Goal: Task Accomplishment & Management: Use online tool/utility

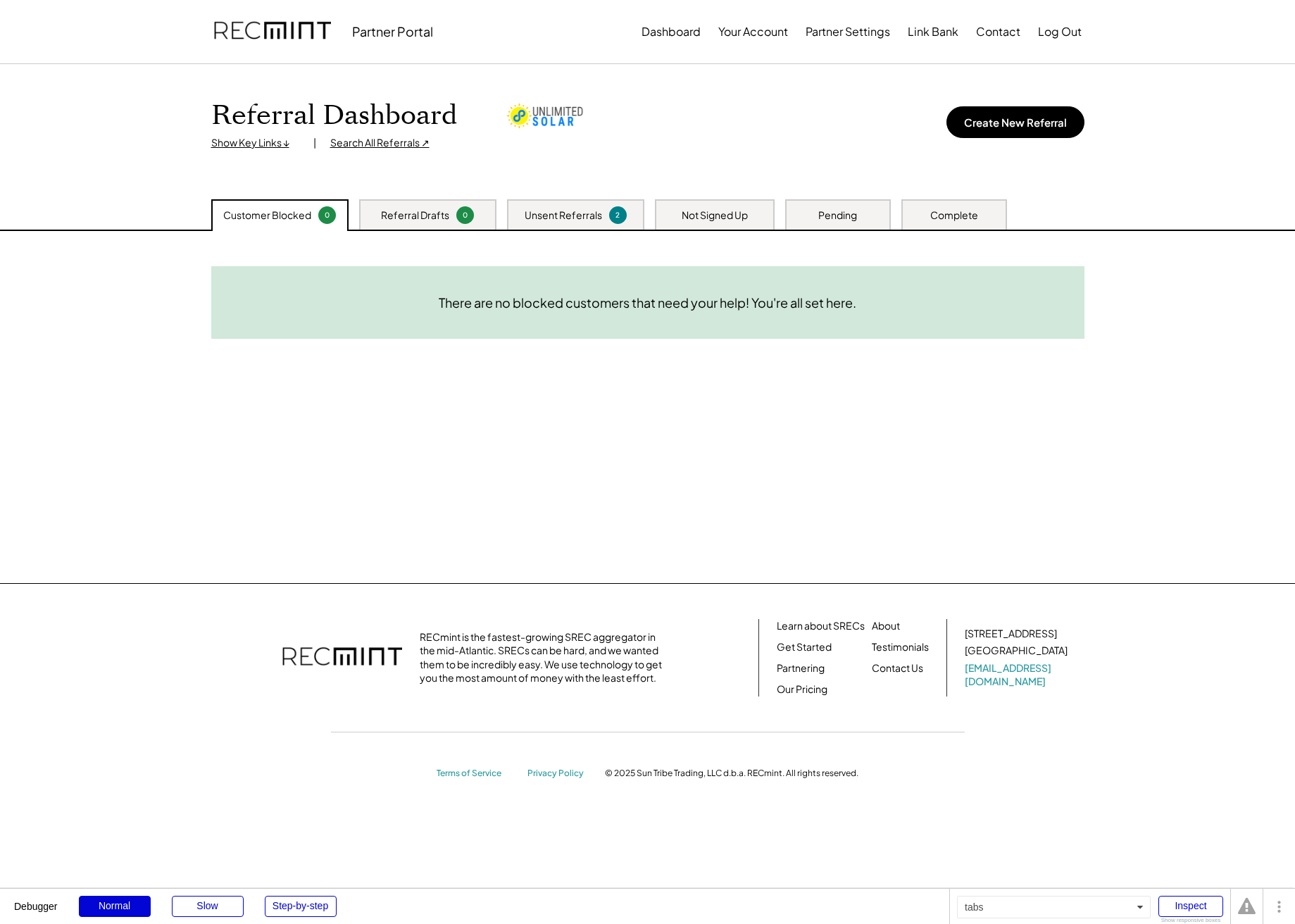
click at [465, 224] on div "Referral Drafts 0" at bounding box center [428, 215] width 137 height 30
click at [557, 216] on div "Unsent Referrals" at bounding box center [563, 215] width 77 height 14
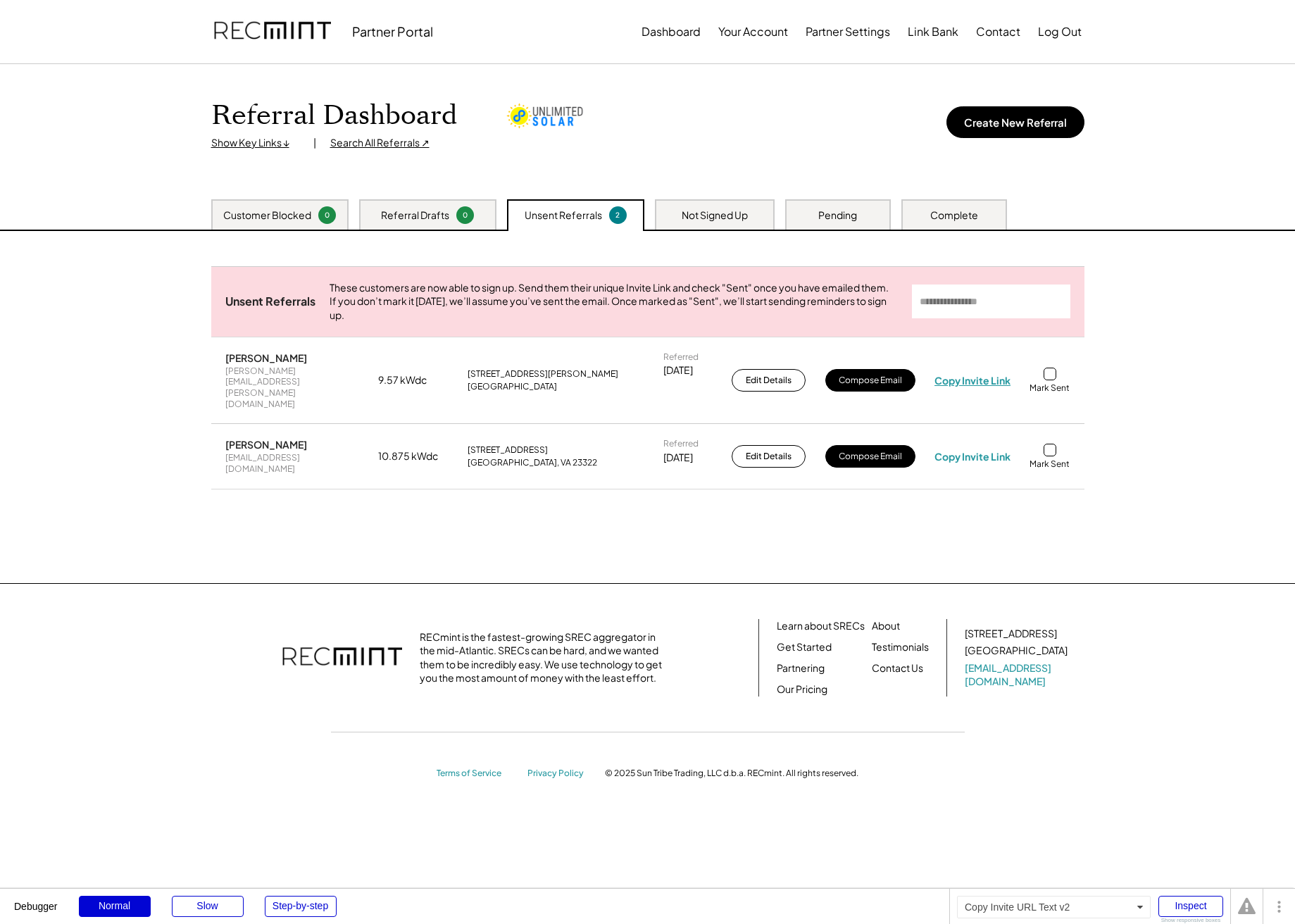
click at [985, 379] on div "Copy Invite Link" at bounding box center [972, 380] width 76 height 12
click at [808, 518] on div "Need System Details These customers need your help with completing the system d…" at bounding box center [648, 408] width 902 height 353
click at [966, 387] on div "Cassidy Swanson cassidy.swanson@gmail.com 9.57 kWdc 531 Kerry Lake Dr Newport N…" at bounding box center [647, 380] width 873 height 86
click at [964, 378] on div "Copy Invite Link" at bounding box center [972, 380] width 76 height 12
click at [1223, 914] on div "Inspect" at bounding box center [1191, 907] width 65 height 21
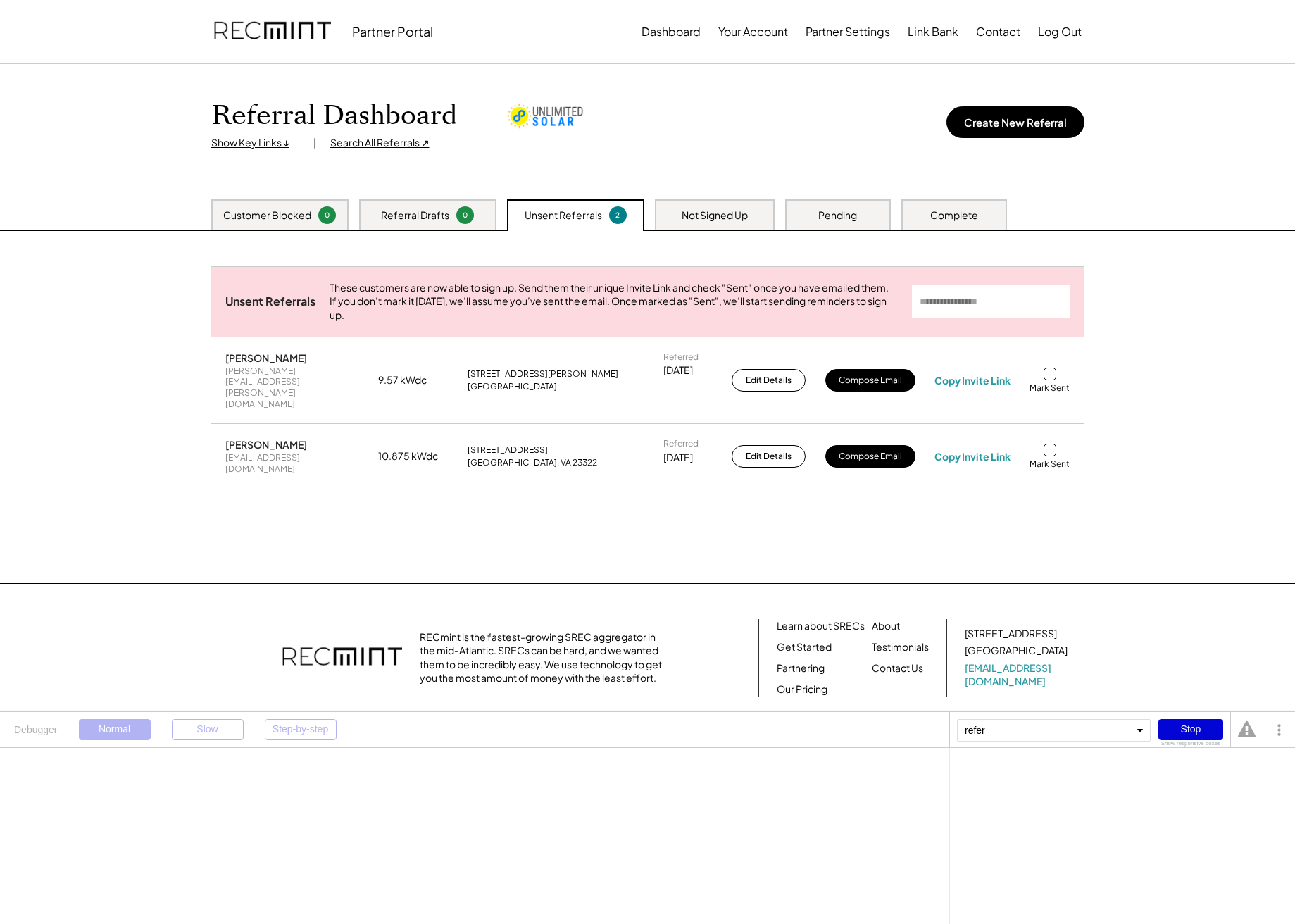
click at [1156, 739] on div "refer Stop Show responsive boxes" at bounding box center [1090, 730] width 281 height 36
click at [1175, 737] on div "Stop" at bounding box center [1191, 730] width 65 height 21
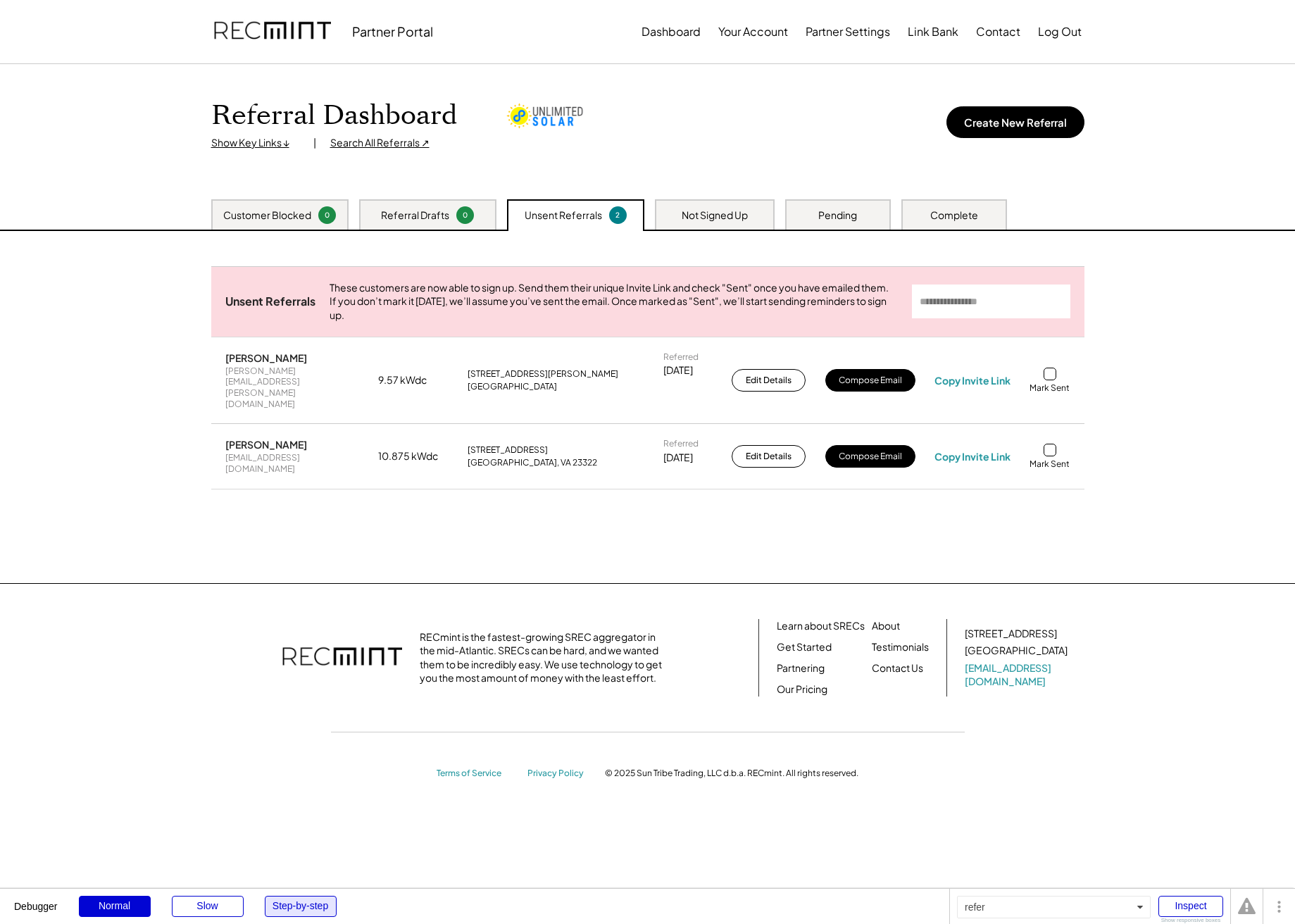
click at [289, 903] on div "Step-by-step" at bounding box center [301, 907] width 72 height 21
click at [997, 377] on div "Copy Invite Link" at bounding box center [972, 380] width 76 height 12
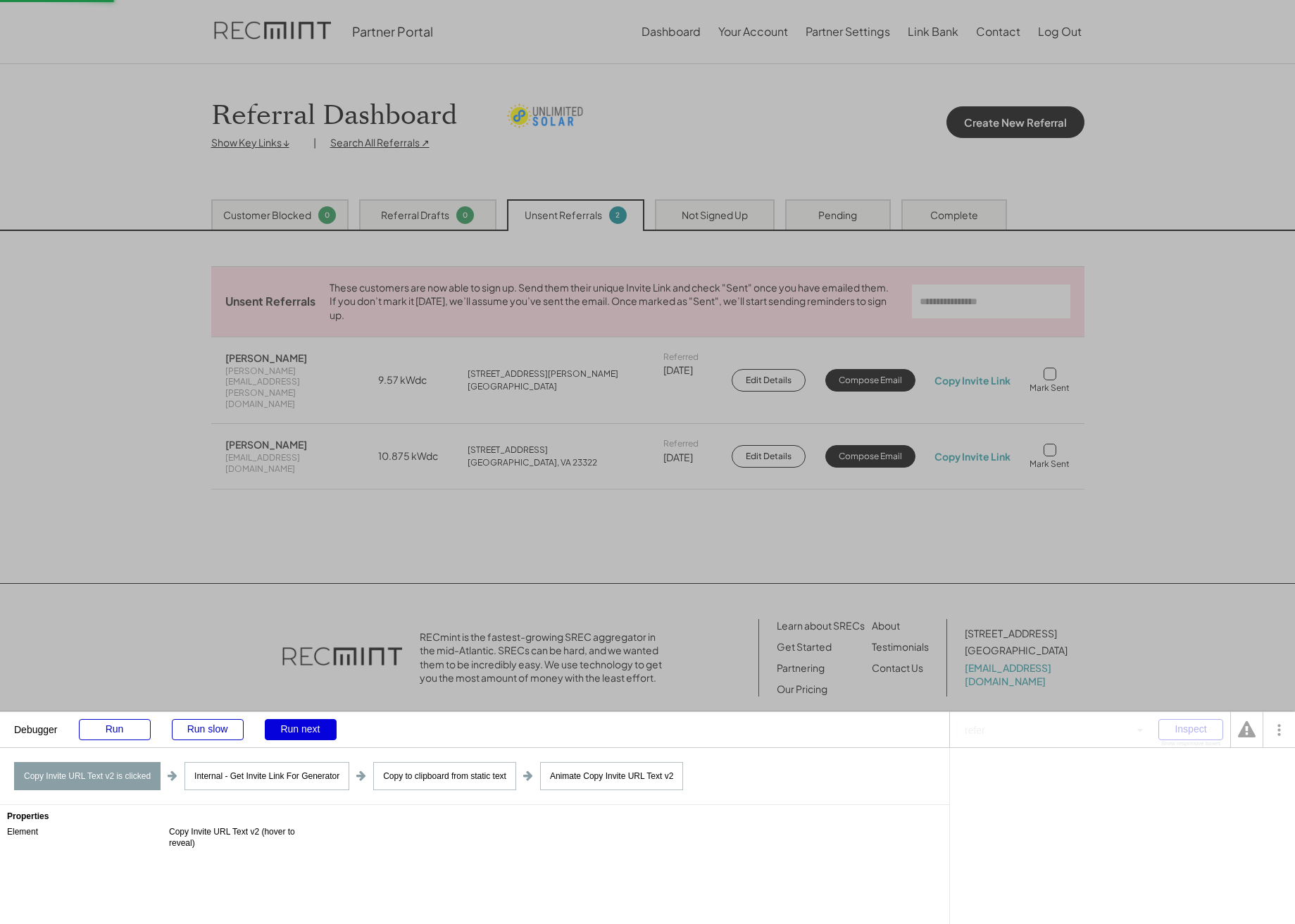
click at [315, 734] on div "Run next" at bounding box center [301, 730] width 72 height 21
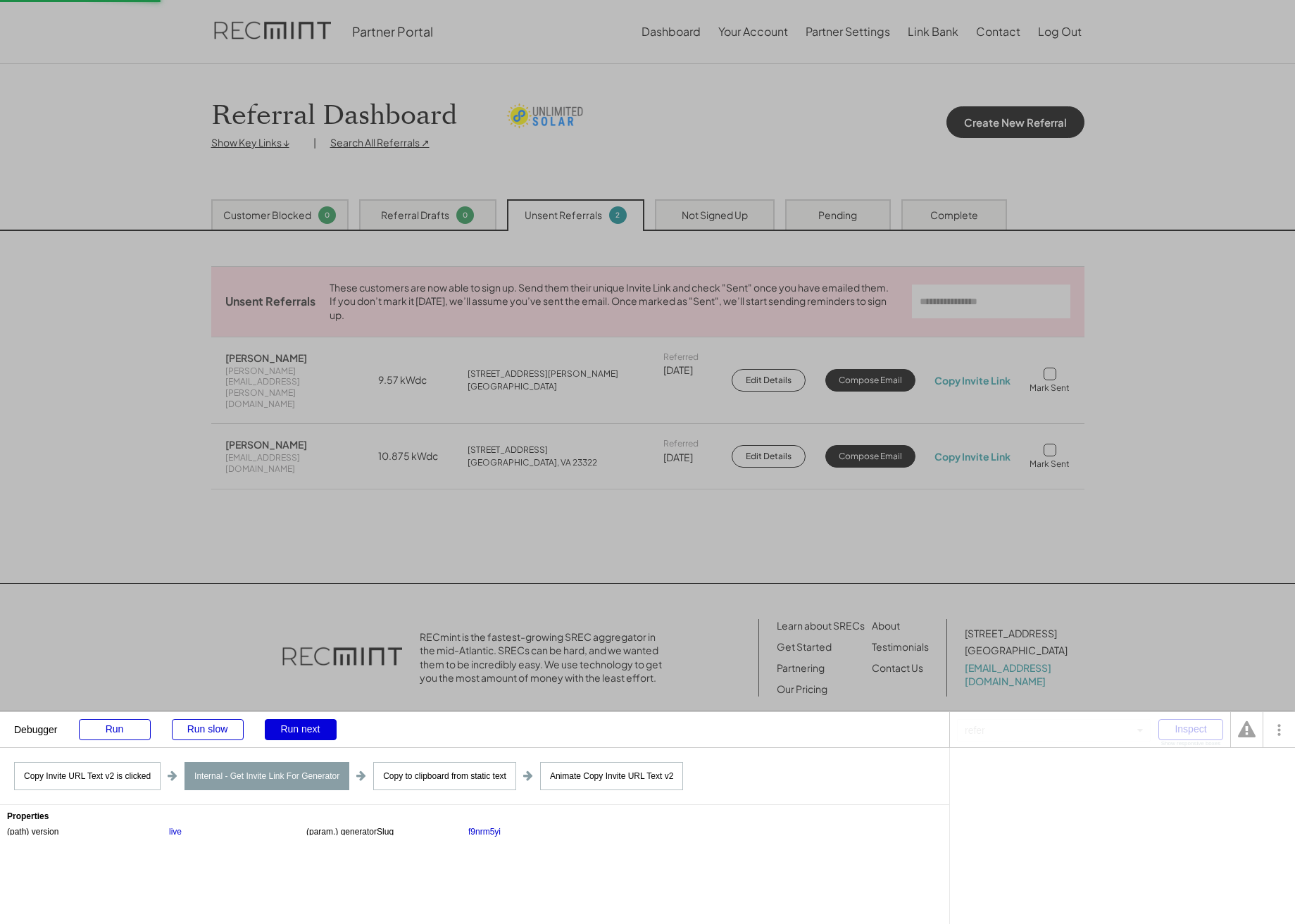
click at [294, 731] on div "Run next" at bounding box center [301, 730] width 72 height 21
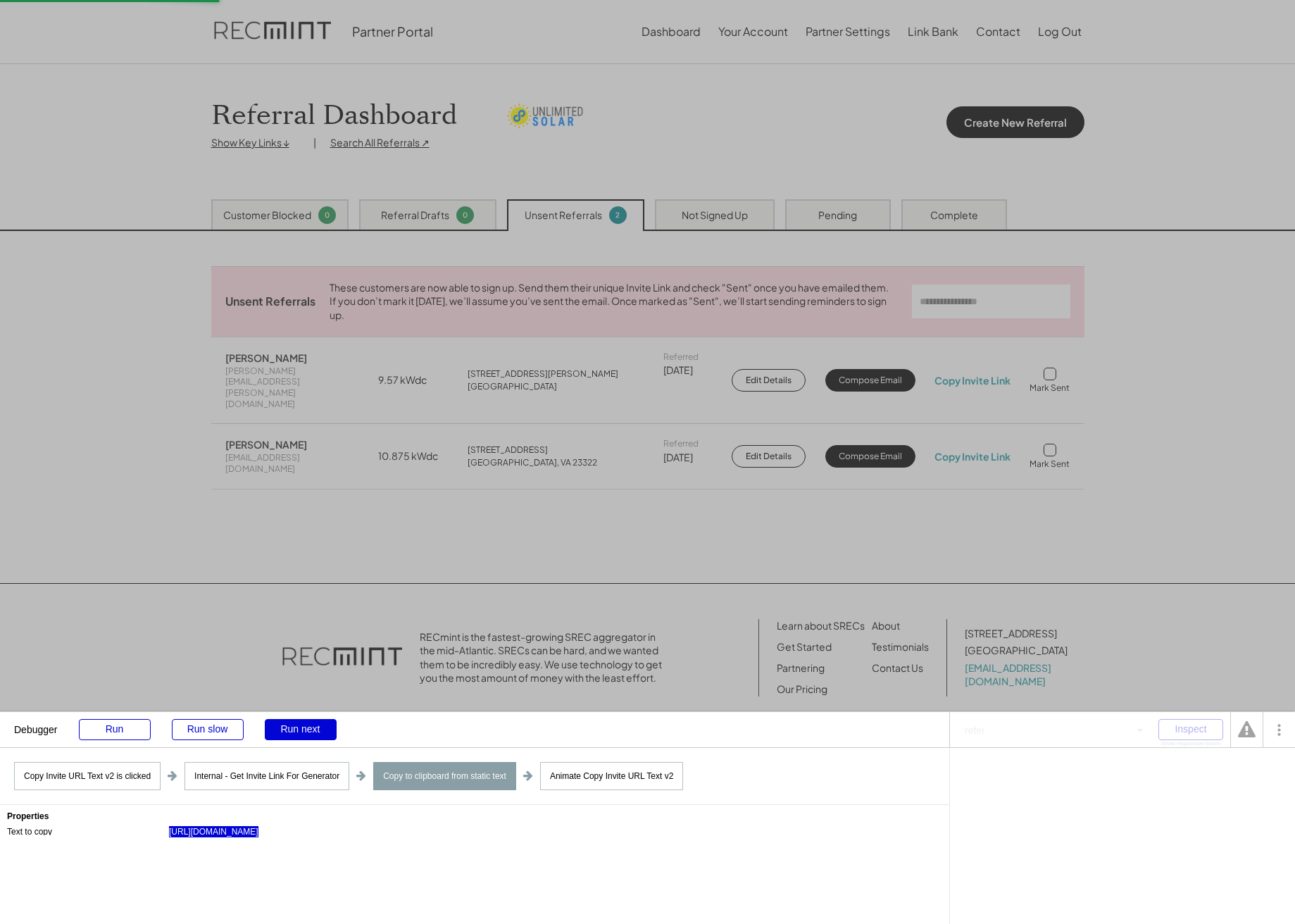
click at [258, 838] on div "https://app.recmint.com/version-live/start?inv=fyqscoq" at bounding box center [214, 831] width 89 height 12
click at [1149, 774] on div "'s response inviteLink" at bounding box center [1129, 773] width 80 height 8
click at [291, 724] on div "Run next" at bounding box center [301, 730] width 72 height 21
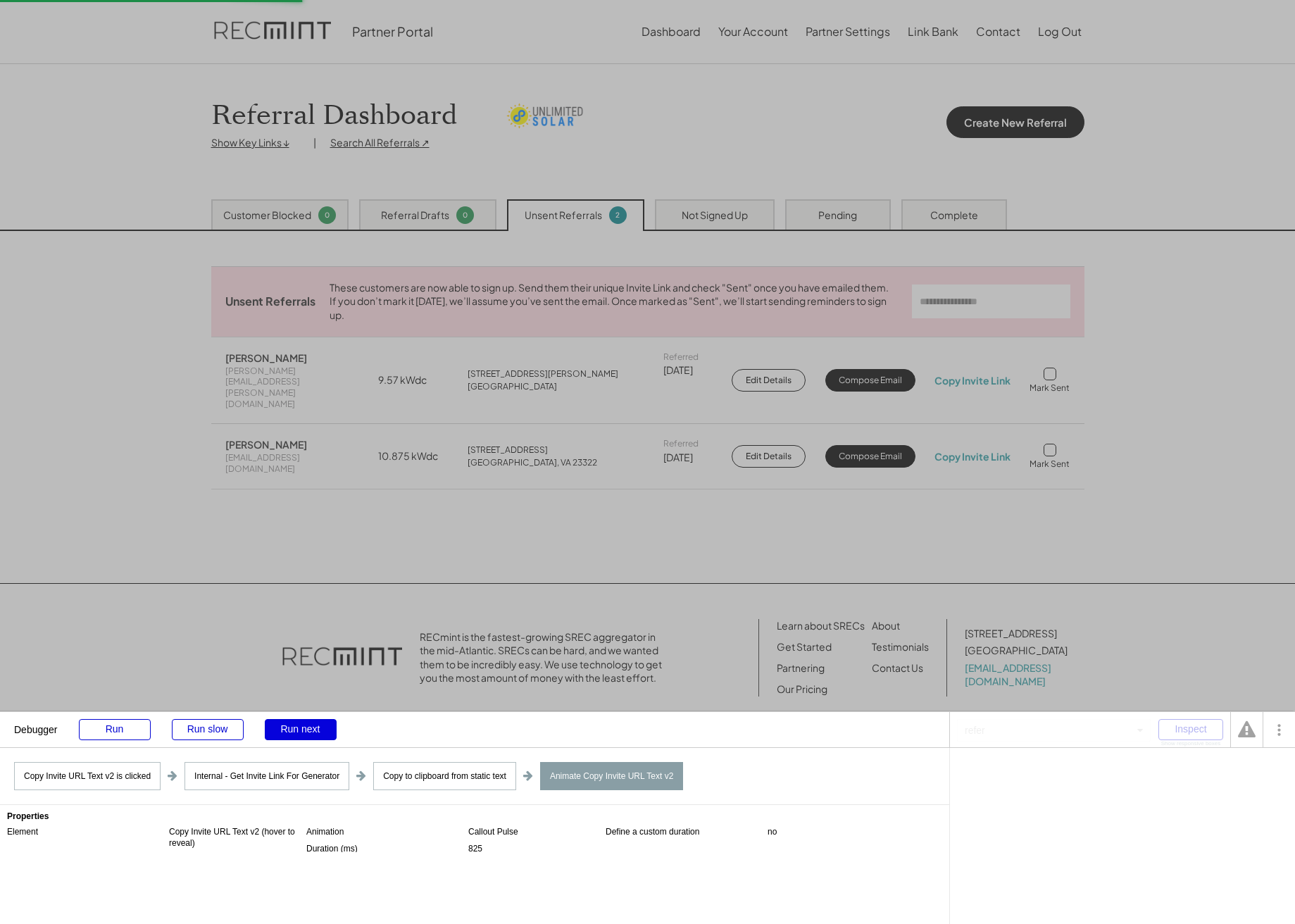
click at [287, 724] on div "Run next" at bounding box center [301, 730] width 72 height 21
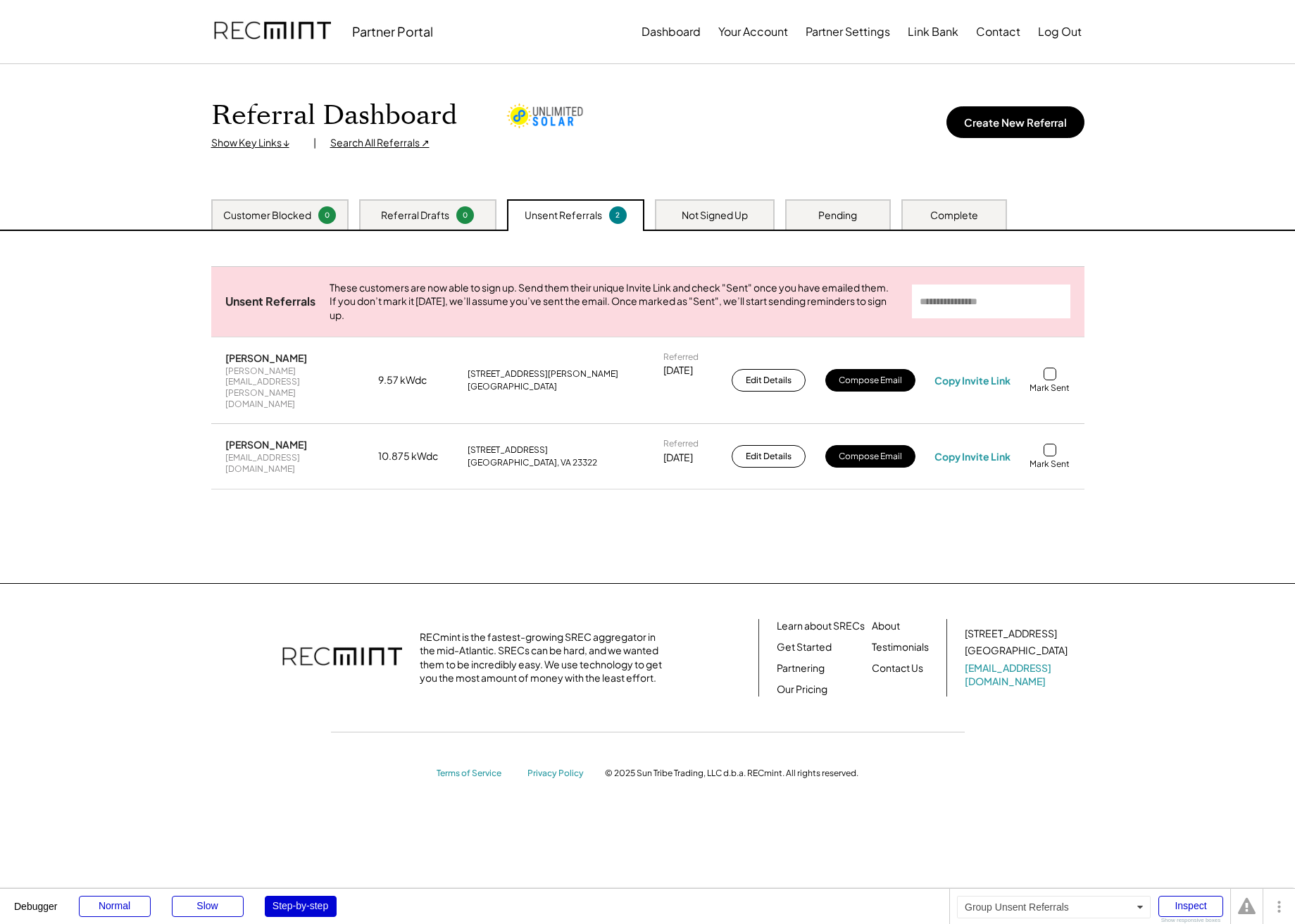
click at [852, 490] on div "Unsent Referrals These customers are now able to sign up. Send them their uniqu…" at bounding box center [647, 395] width 873 height 258
click at [717, 511] on div "Need System Details These customers need your help with completing the system d…" at bounding box center [648, 408] width 902 height 353
click at [105, 900] on div "Normal" at bounding box center [115, 907] width 72 height 21
click at [626, 562] on div "Need System Details These customers need your help with completing the system d…" at bounding box center [648, 408] width 902 height 353
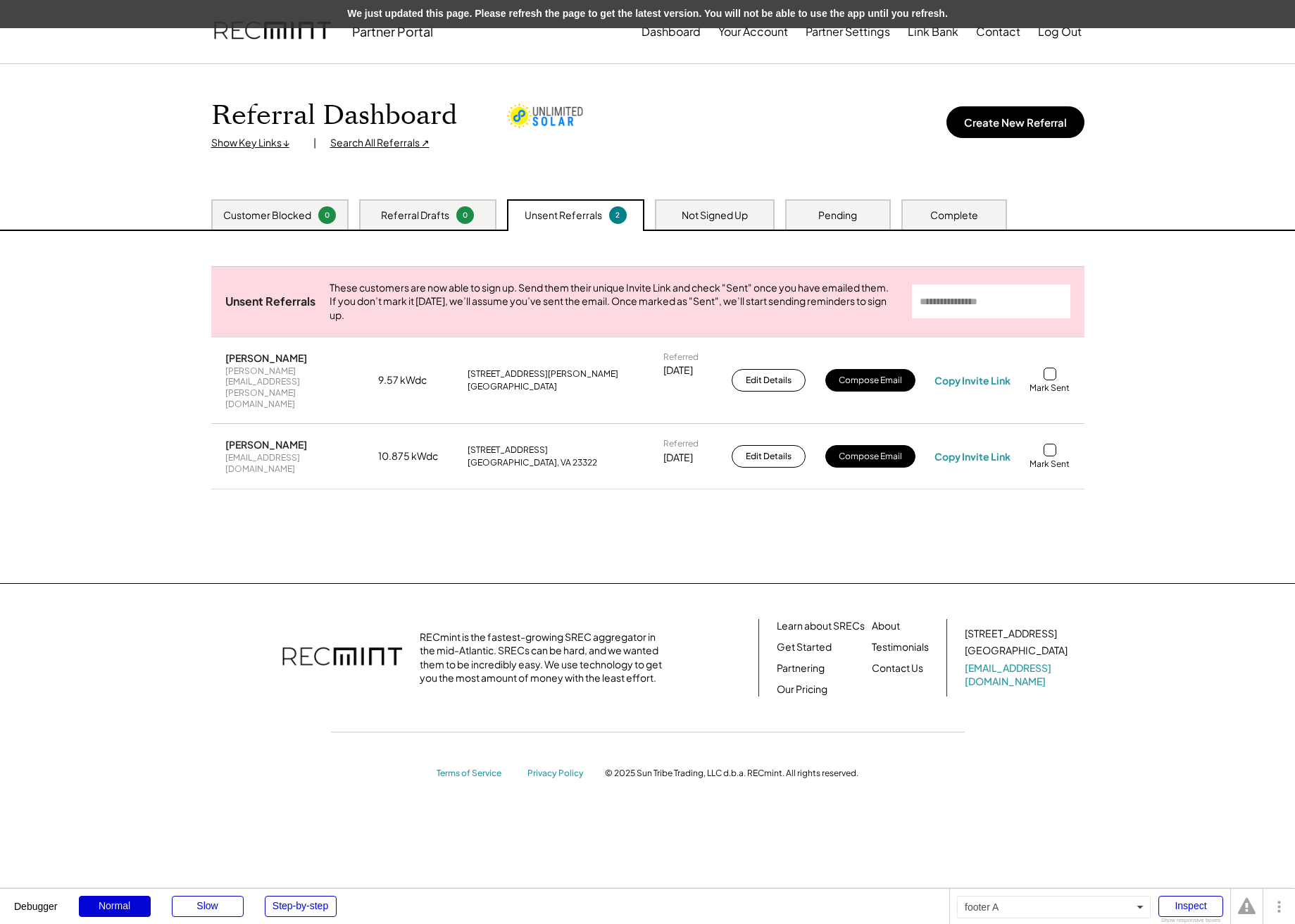
click at [441, 582] on div "Need System Details These customers need your help with completing the system d…" at bounding box center [648, 408] width 902 height 353
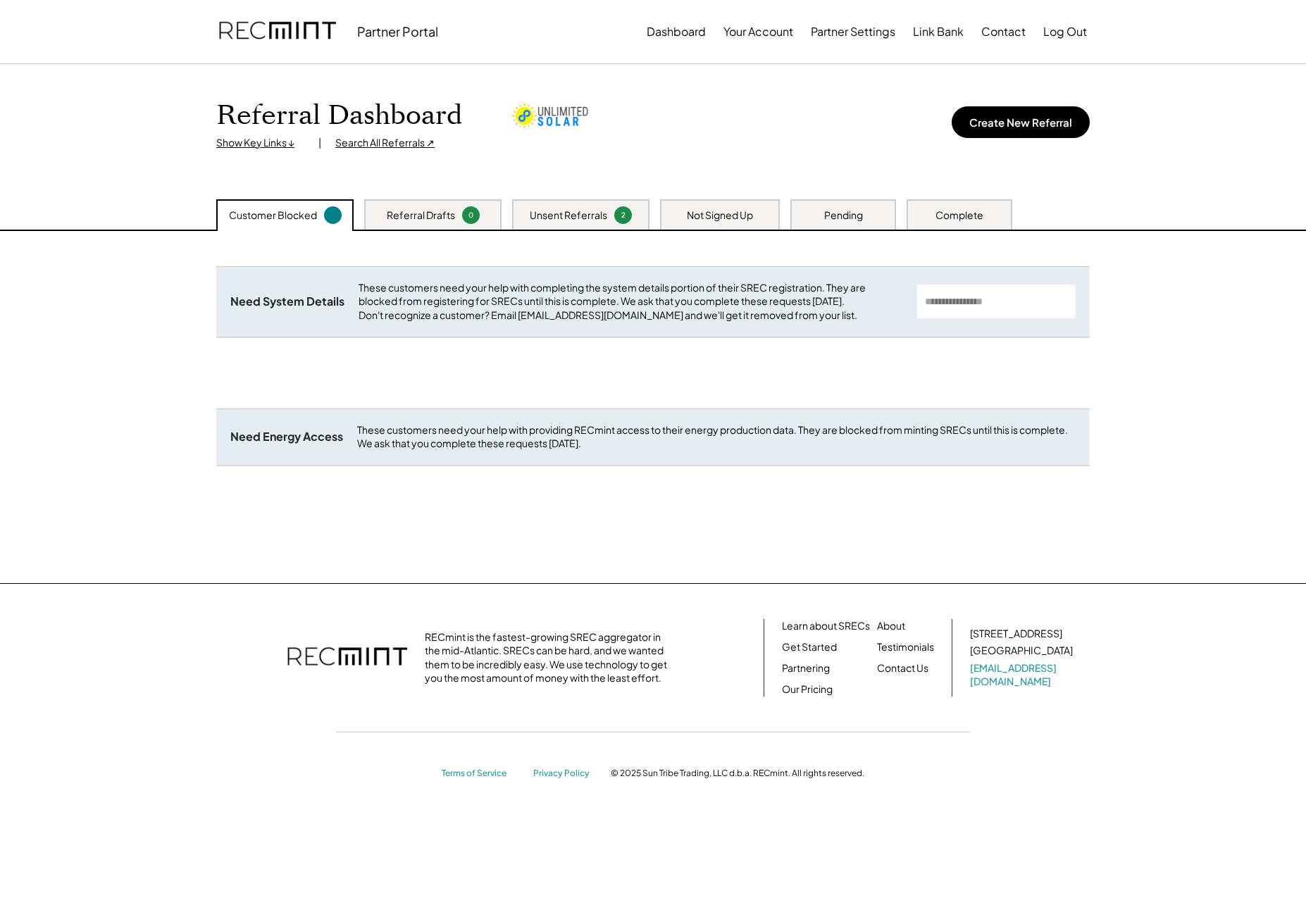
click at [422, 211] on div "Referral Drafts" at bounding box center [420, 215] width 69 height 14
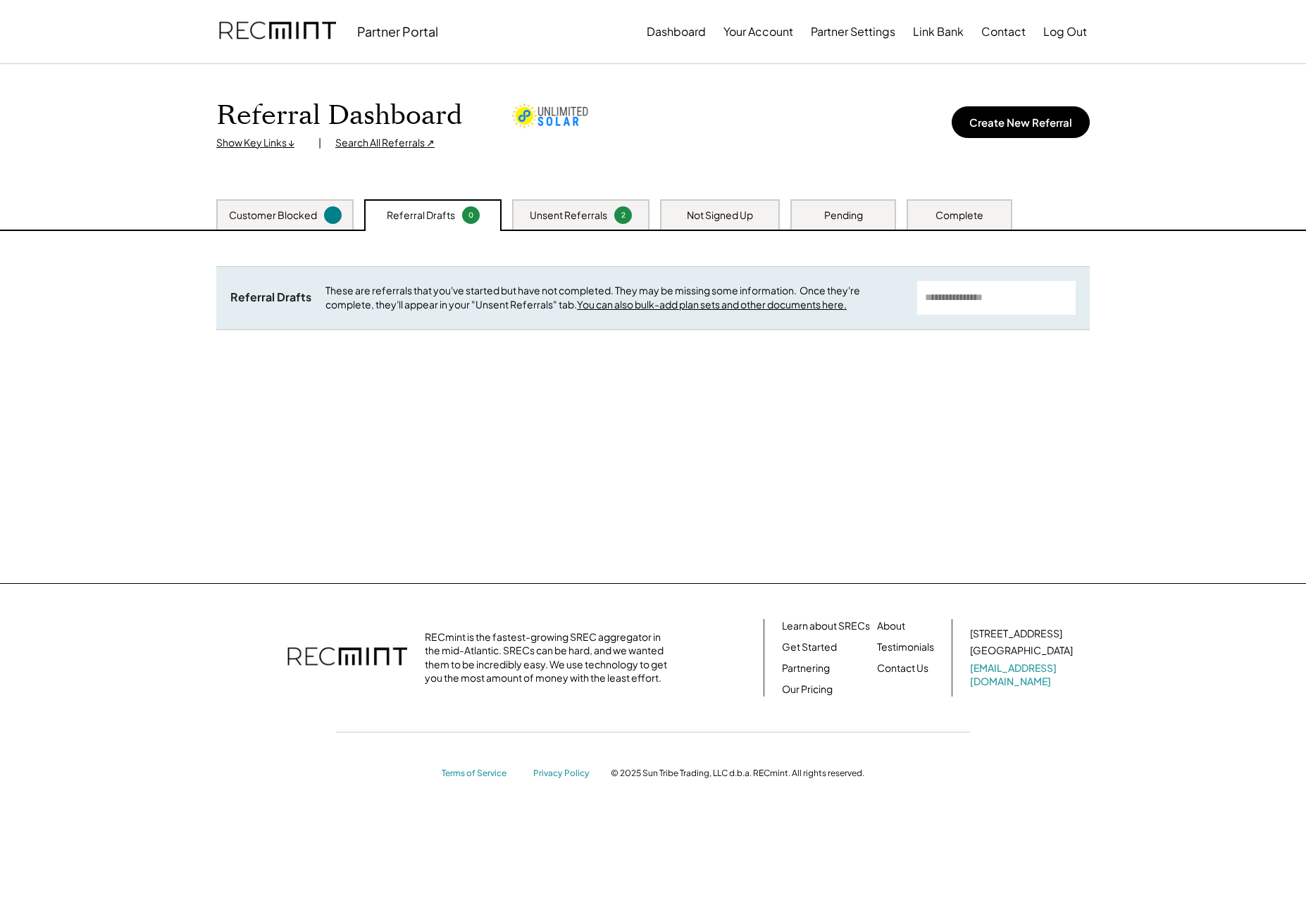
click at [599, 220] on div "Unsent Referrals" at bounding box center [568, 215] width 77 height 14
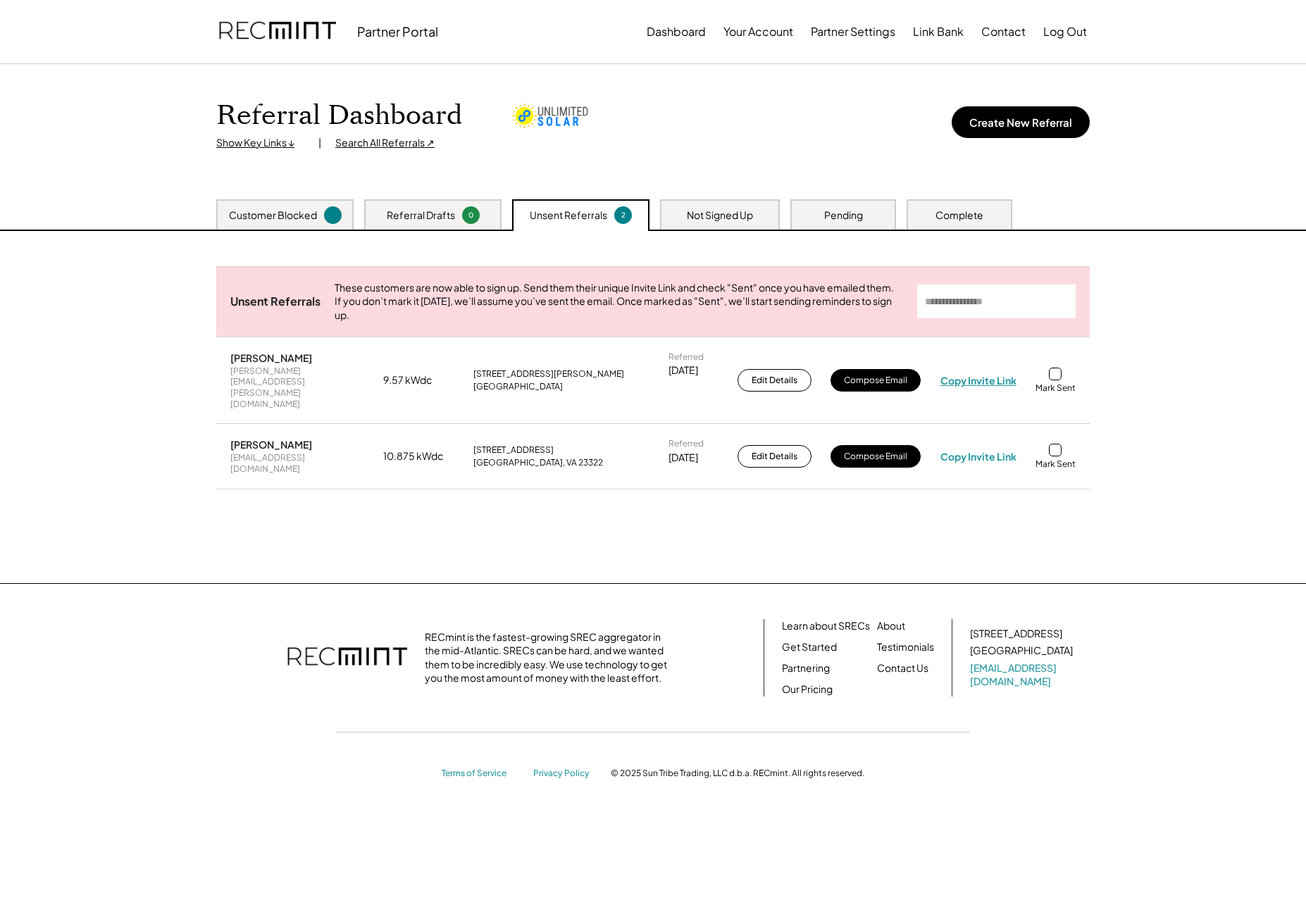
click at [980, 374] on div "Copy Invite Link" at bounding box center [977, 380] width 76 height 12
click at [993, 450] on div "Copy Invite Link" at bounding box center [977, 457] width 76 height 12
click at [991, 450] on div "Copy Invite Link" at bounding box center [977, 457] width 76 height 12
click at [979, 378] on div "Copy Invite Link" at bounding box center [977, 380] width 76 height 12
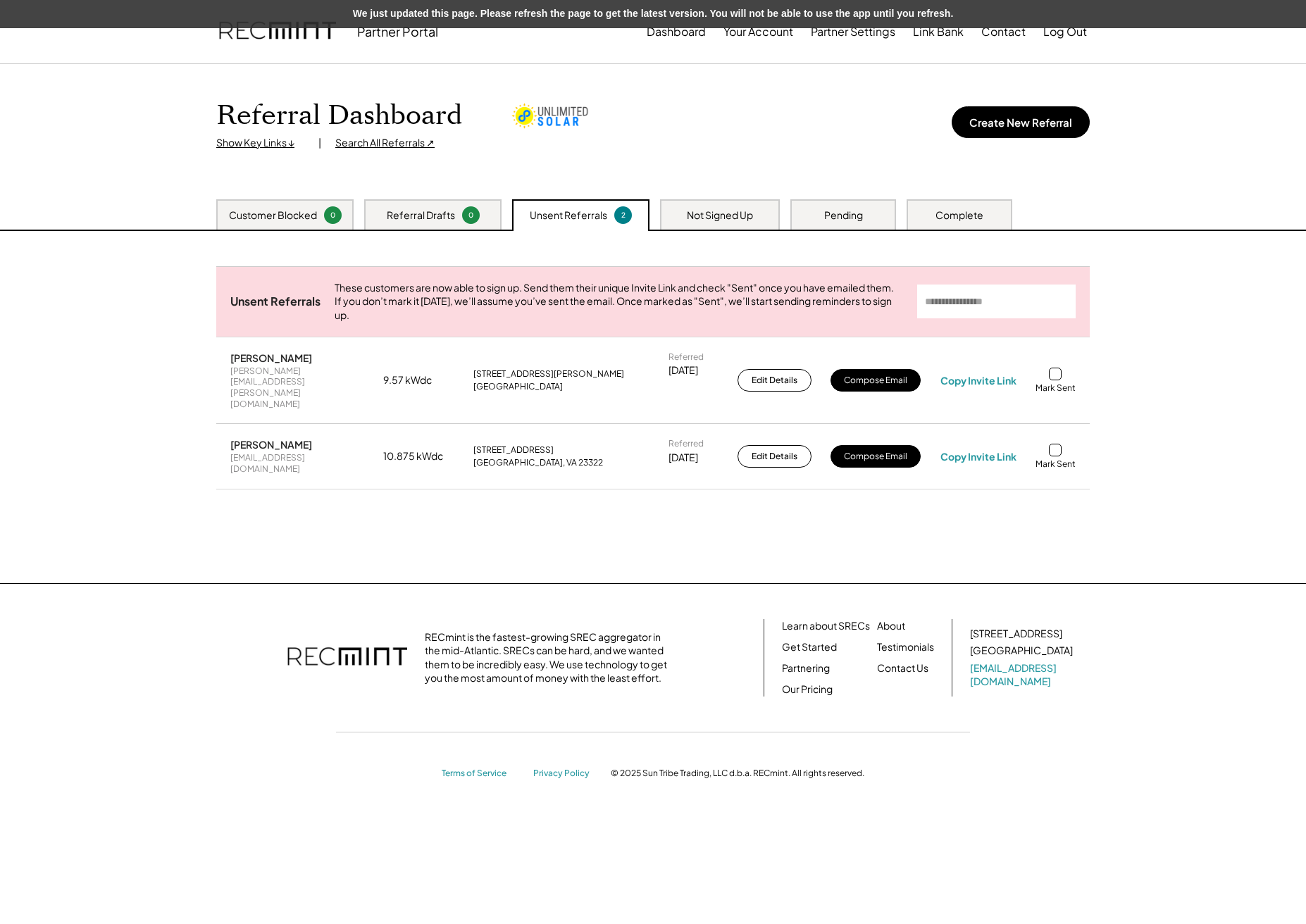
click at [637, 531] on div "Need System Details These customers need your help with completing the system d…" at bounding box center [653, 408] width 902 height 353
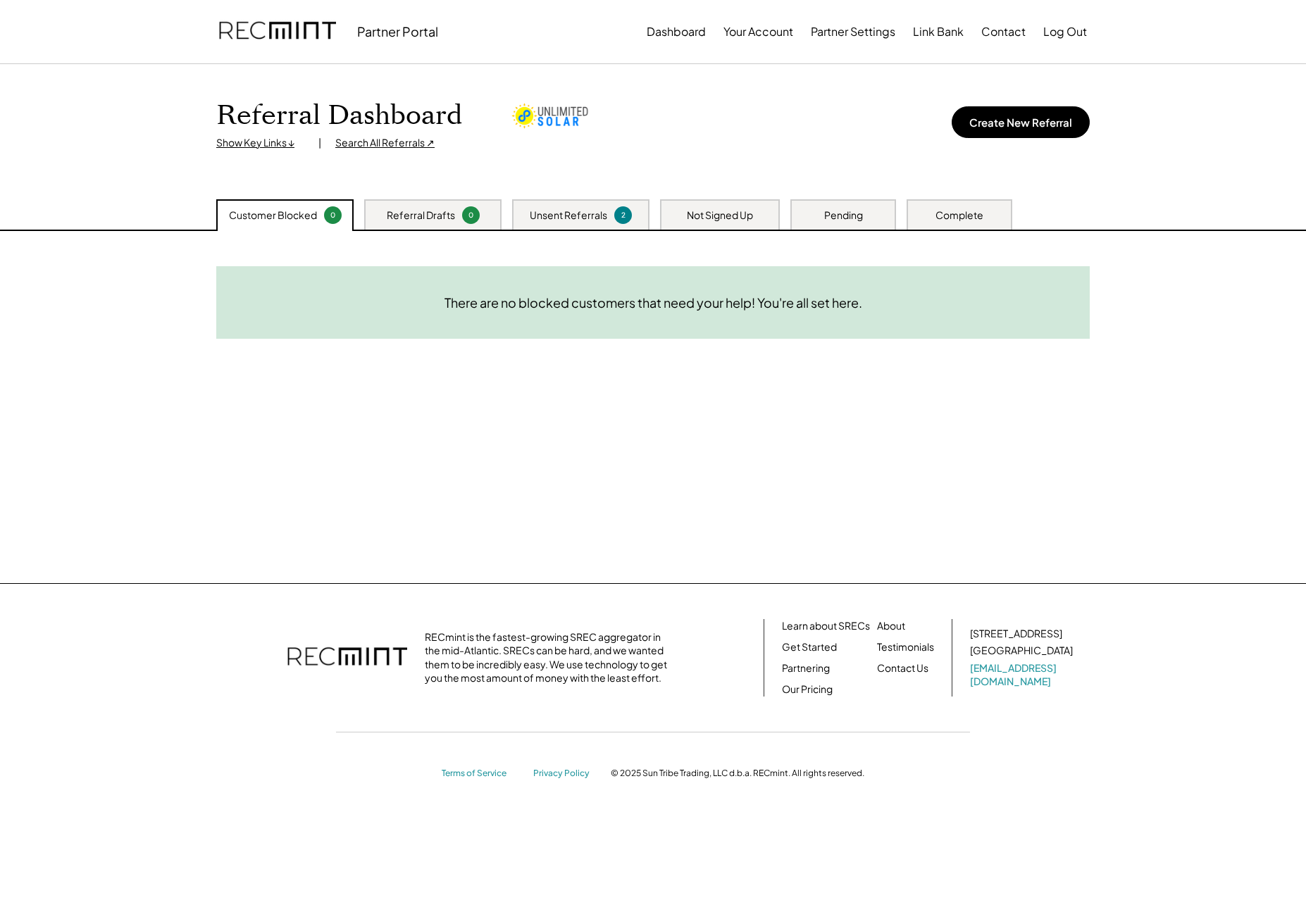
click at [645, 417] on div "Need System Details These customers need your help with completing the system d…" at bounding box center [653, 408] width 902 height 353
click at [547, 200] on div "Unsent Referrals 2" at bounding box center [580, 215] width 137 height 30
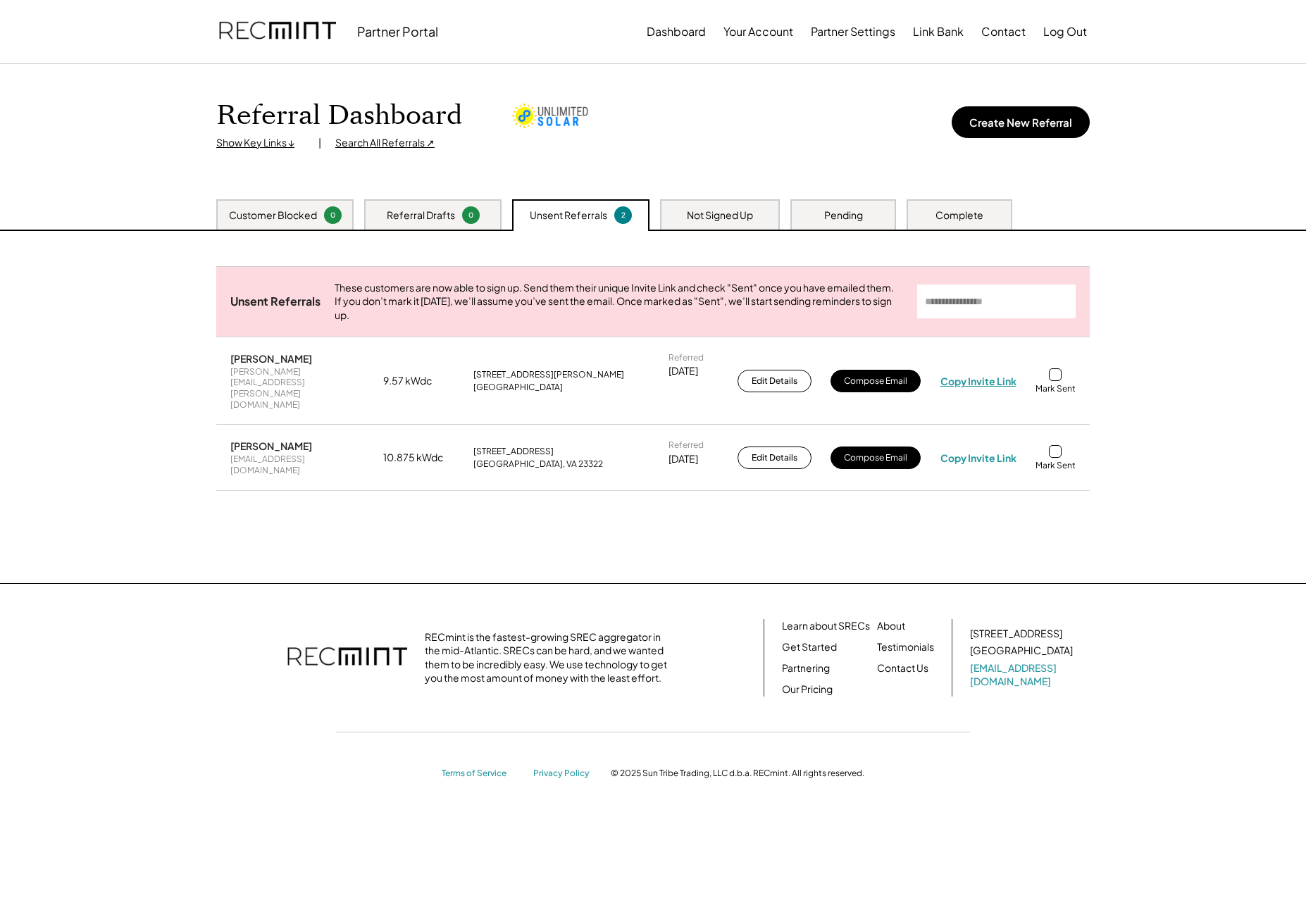
click at [978, 375] on div "Copy Invite Link" at bounding box center [977, 381] width 76 height 12
click at [980, 376] on div "Copy Invite Link" at bounding box center [977, 381] width 76 height 12
click at [987, 451] on div "Copy Invite Link" at bounding box center [977, 458] width 76 height 12
click at [889, 539] on div "Need System Details These customers need your help with completing the system d…" at bounding box center [653, 408] width 902 height 353
